Goal: Information Seeking & Learning: Learn about a topic

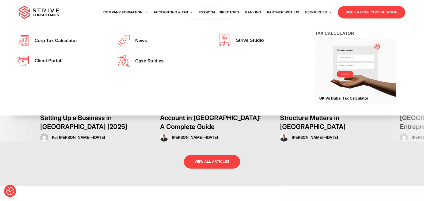
scroll to position [1196, 0]
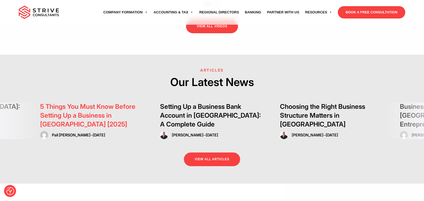
click at [106, 102] on link "5 Things You Must Know Before Setting Up a Business in Dubai [2025]" at bounding box center [87, 114] width 95 height 25
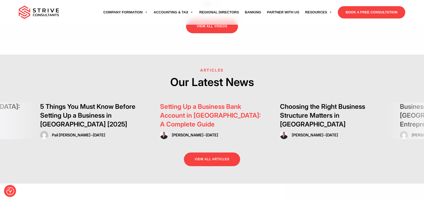
click at [191, 102] on link "Setting Up a Business Bank Account in Dubai: A Complete Guide" at bounding box center [210, 114] width 101 height 25
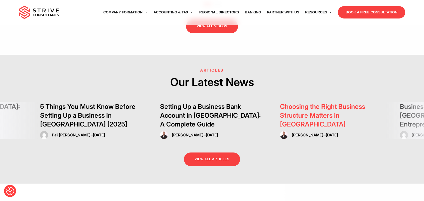
click at [319, 102] on link "Choosing the Right Business Structure Matters in [GEOGRAPHIC_DATA]" at bounding box center [322, 114] width 85 height 25
